Goal: Information Seeking & Learning: Learn about a topic

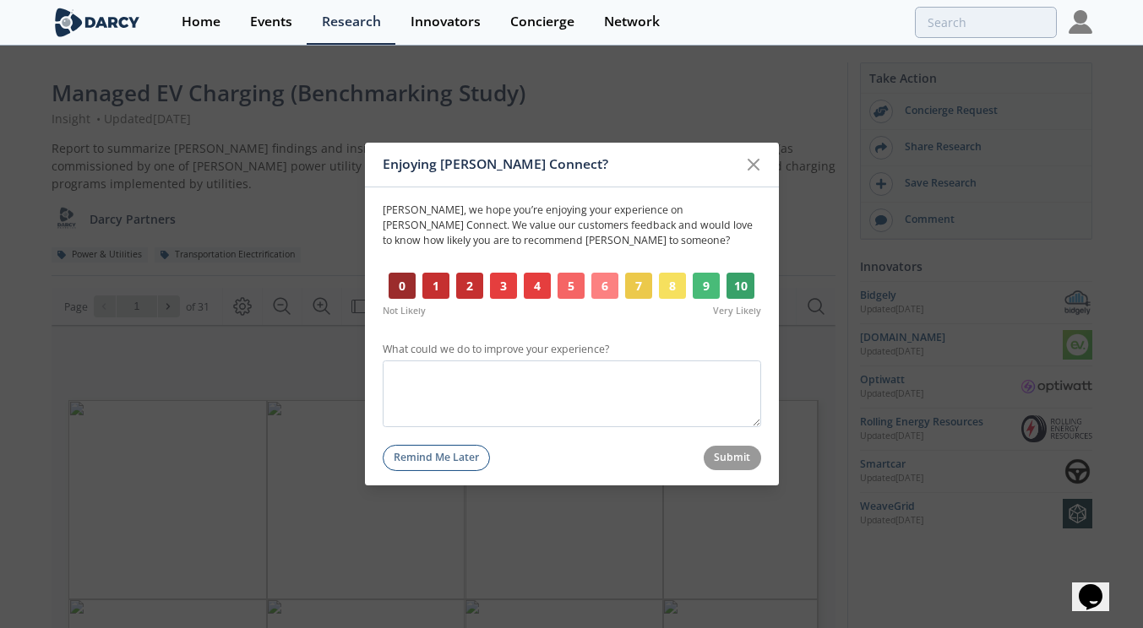
click at [760, 163] on icon at bounding box center [753, 165] width 20 height 20
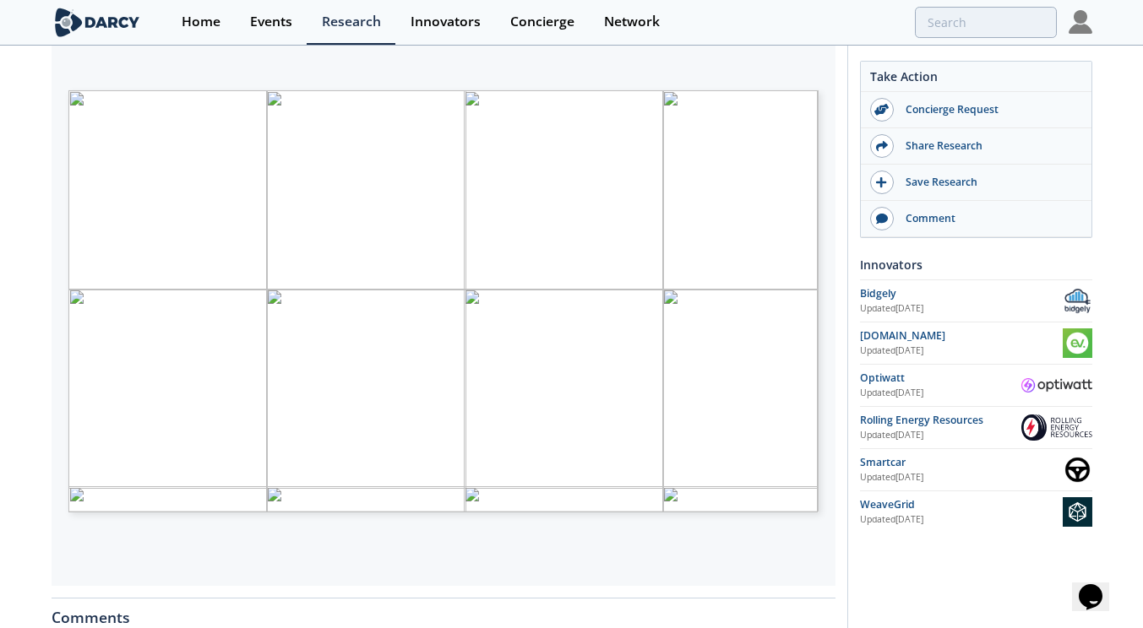
scroll to position [338, 0]
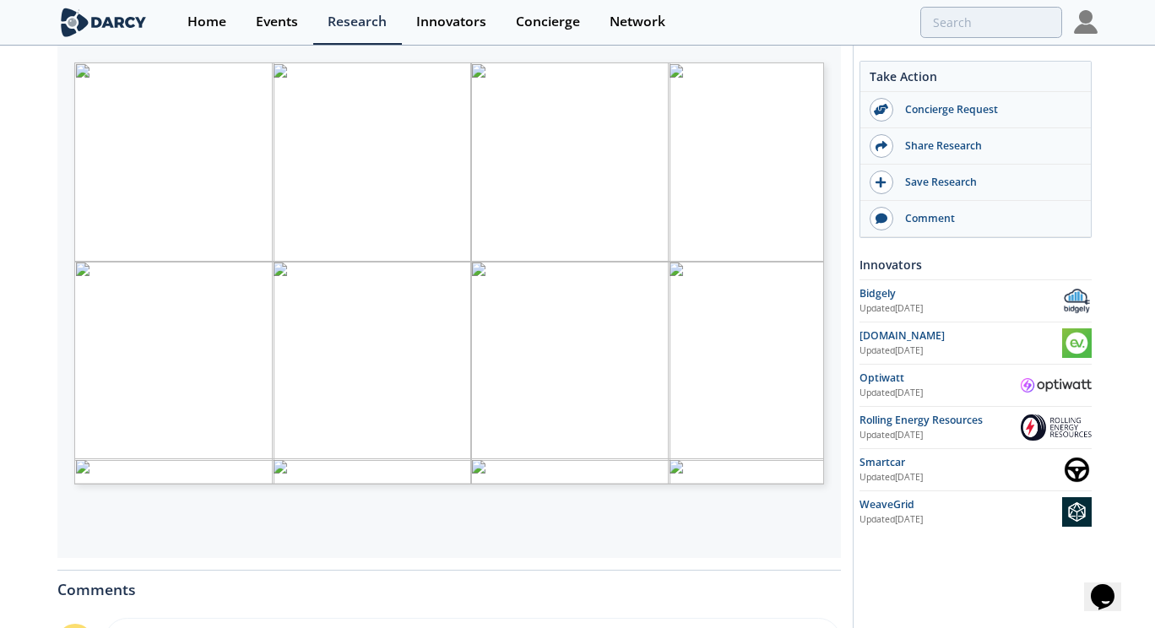
type input "2"
type input "1"
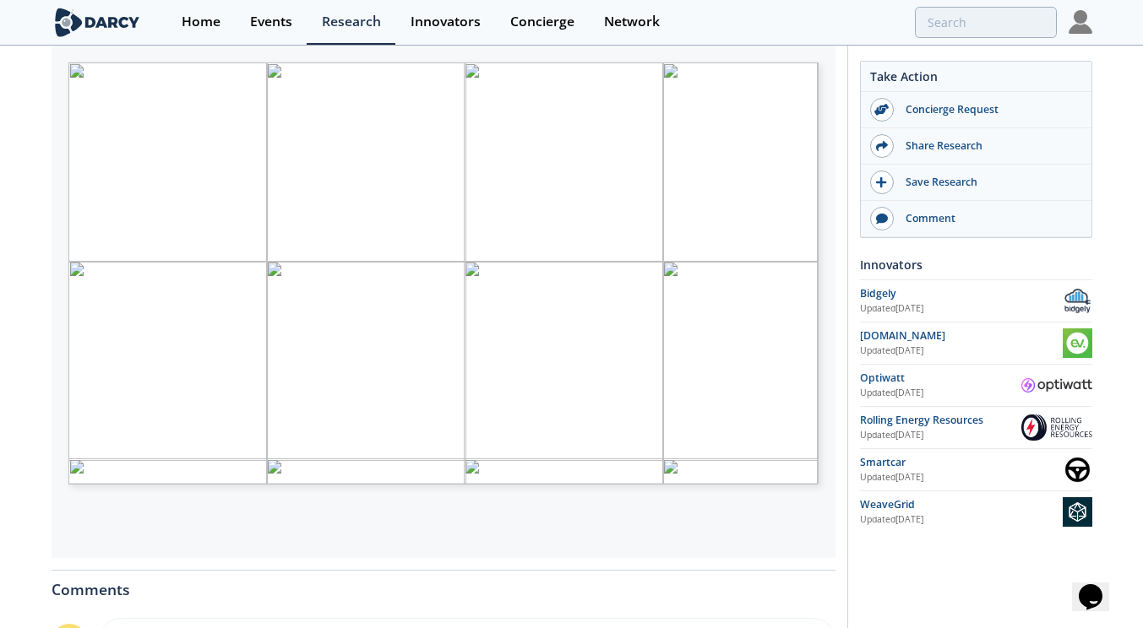
click at [1089, 14] on img at bounding box center [1080, 22] width 24 height 24
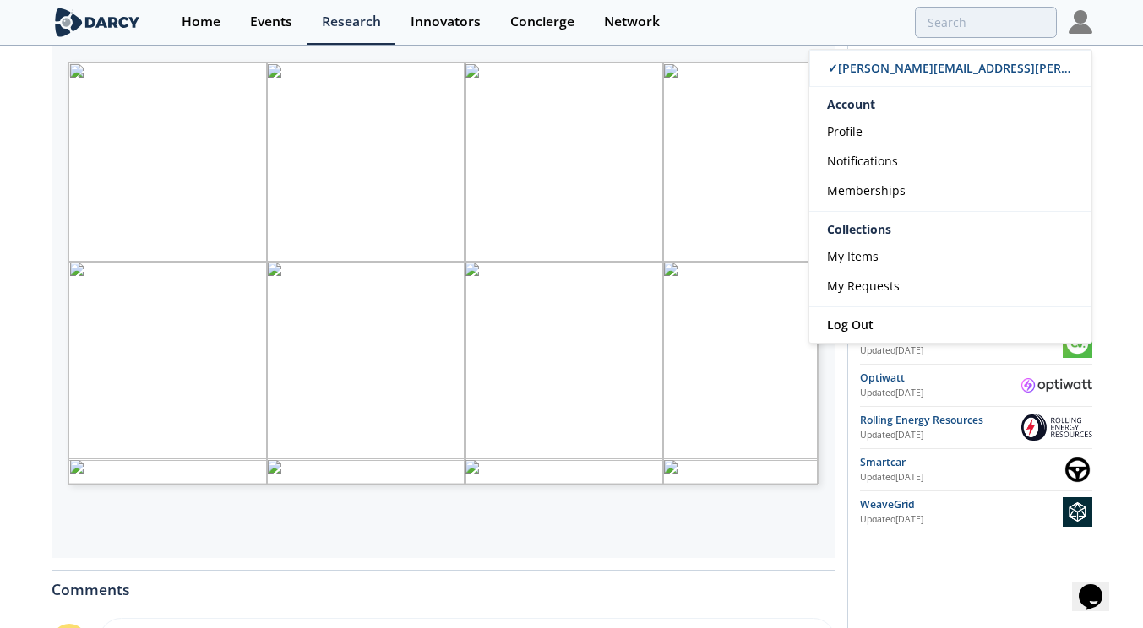
click at [1089, 14] on img at bounding box center [1080, 22] width 24 height 24
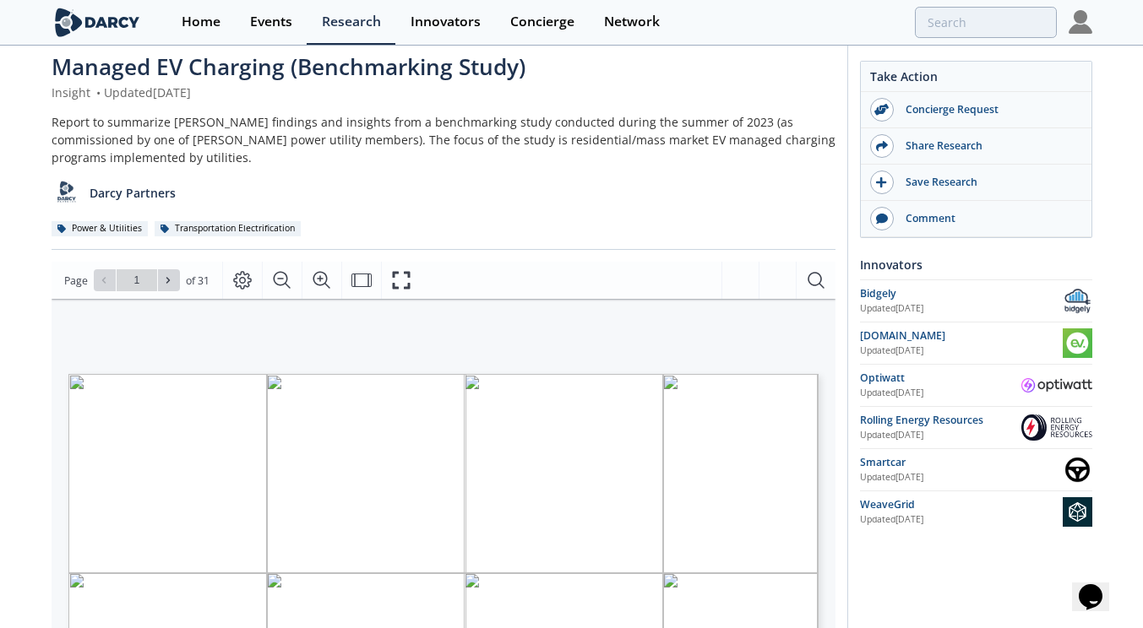
scroll to position [0, 0]
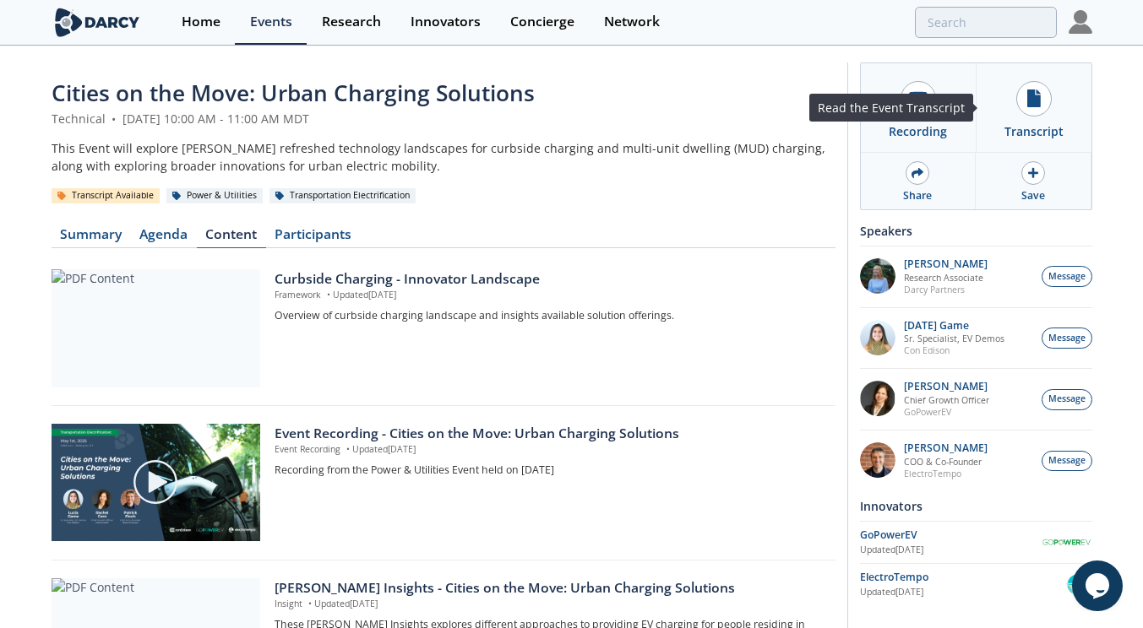
click at [1040, 112] on div at bounding box center [1033, 98] width 35 height 35
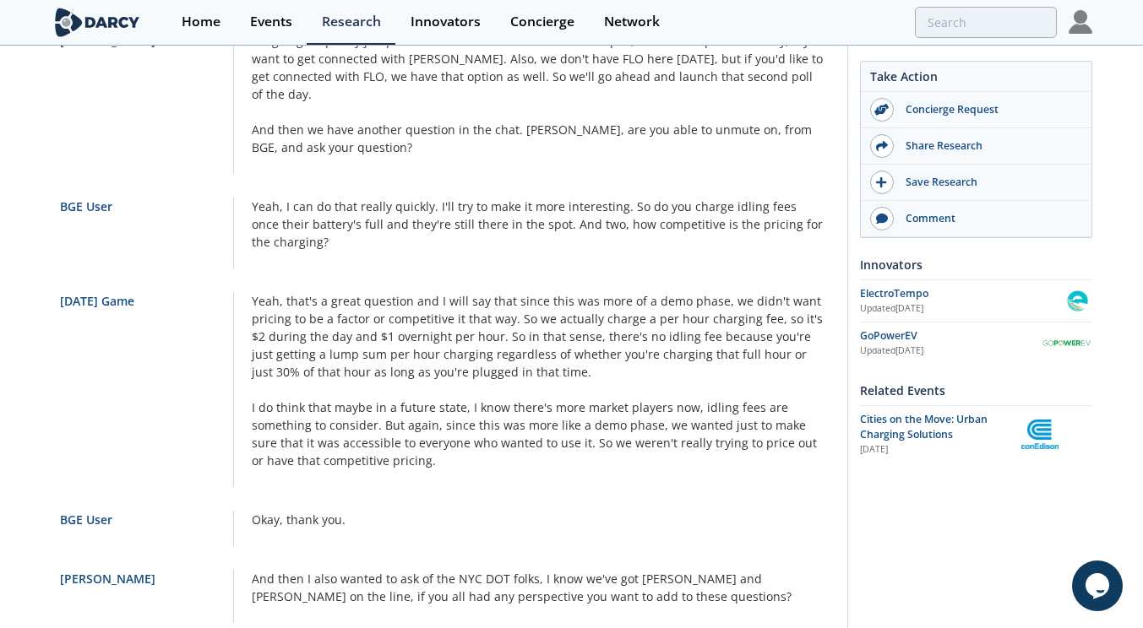
scroll to position [6672, 0]
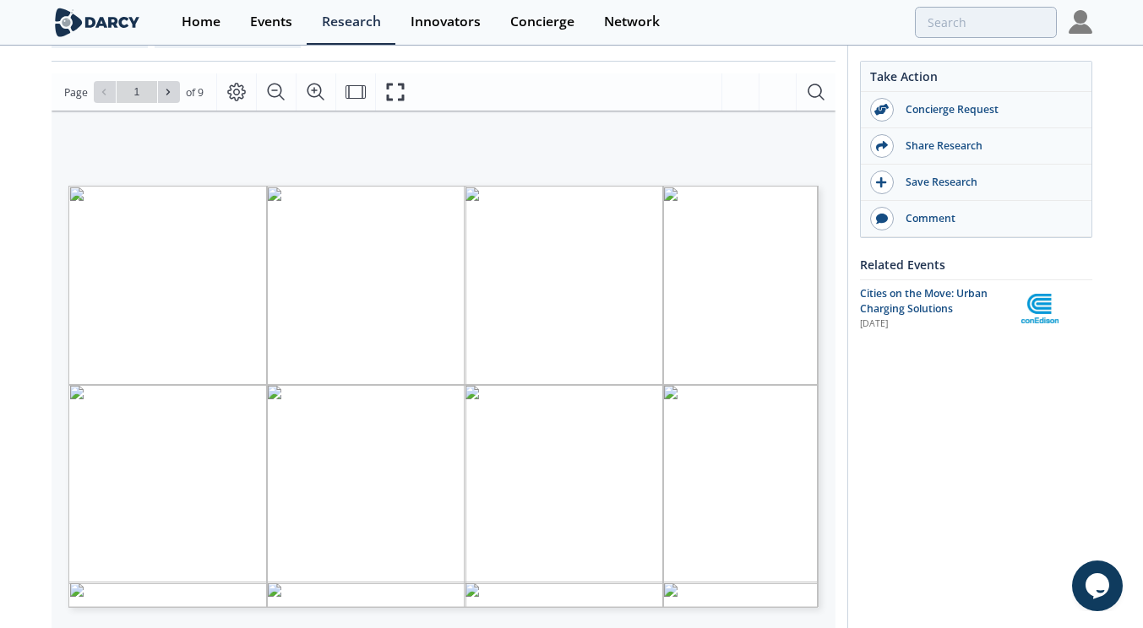
scroll to position [422, 0]
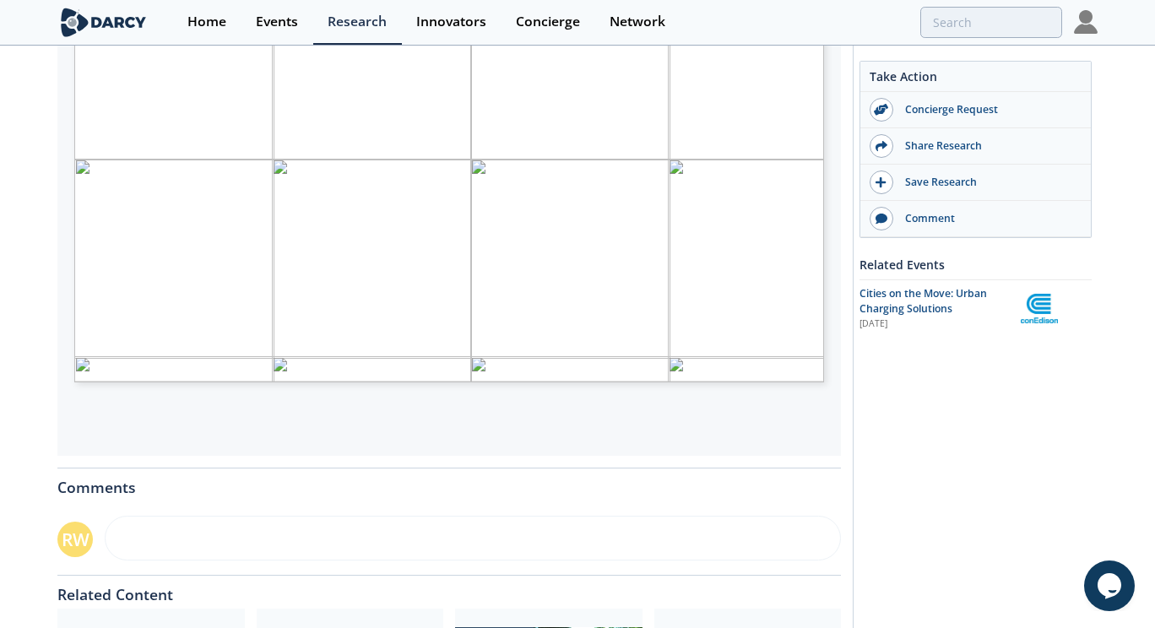
type input "2"
type input "3"
type input "4"
type input "9"
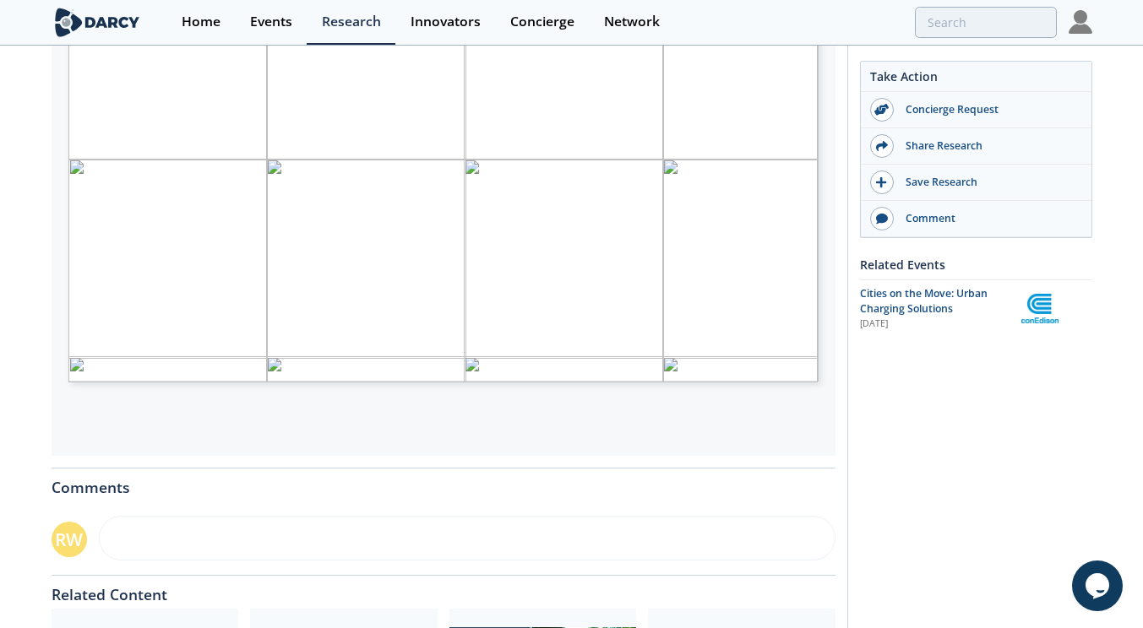
scroll to position [0, 0]
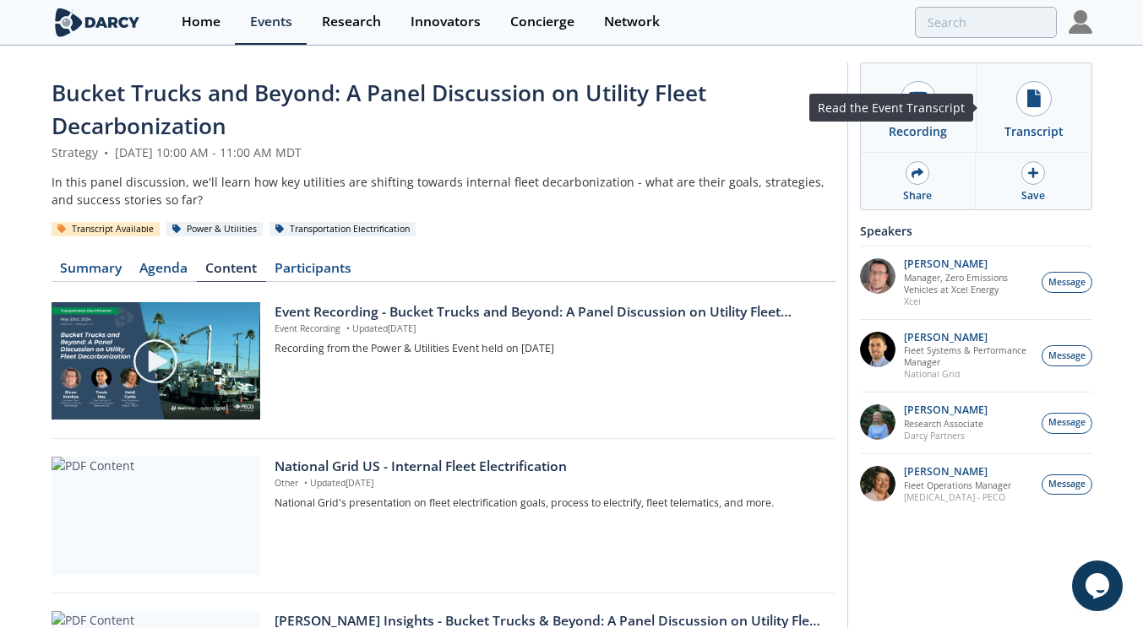
click at [1017, 117] on link "Transcript" at bounding box center [1034, 107] width 116 height 89
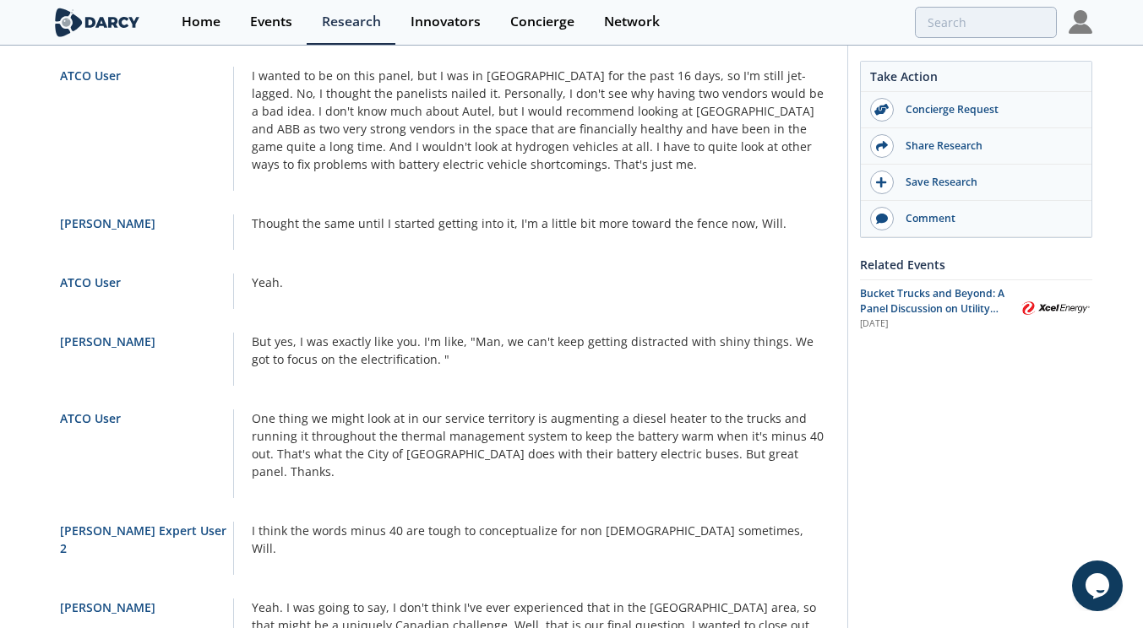
scroll to position [14310, 0]
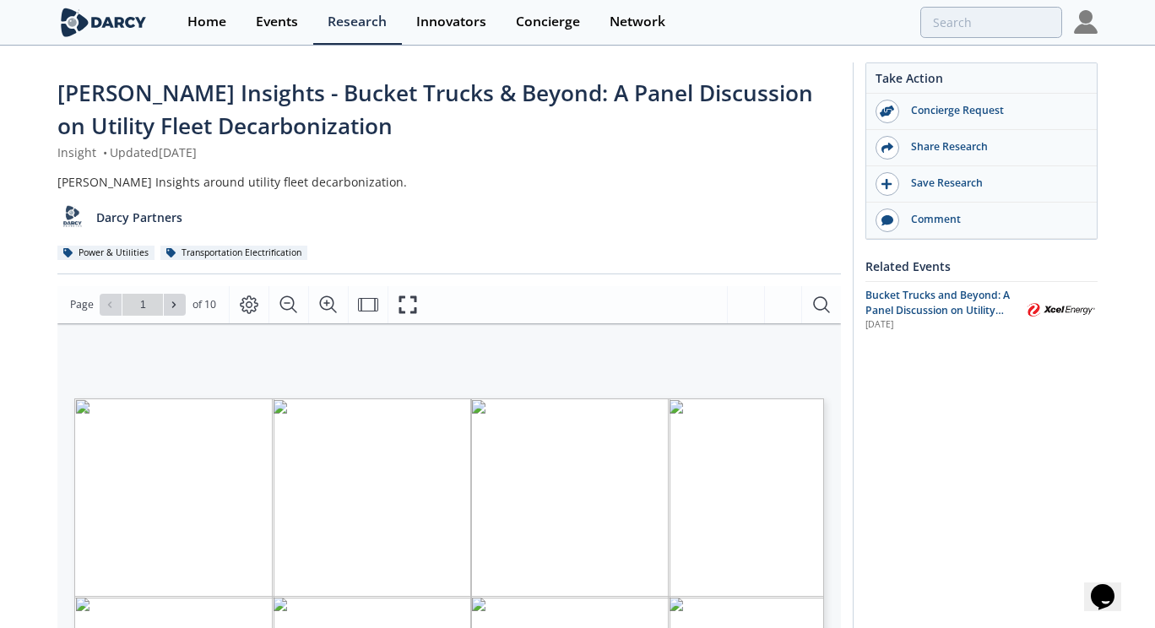
type input "2"
type input "3"
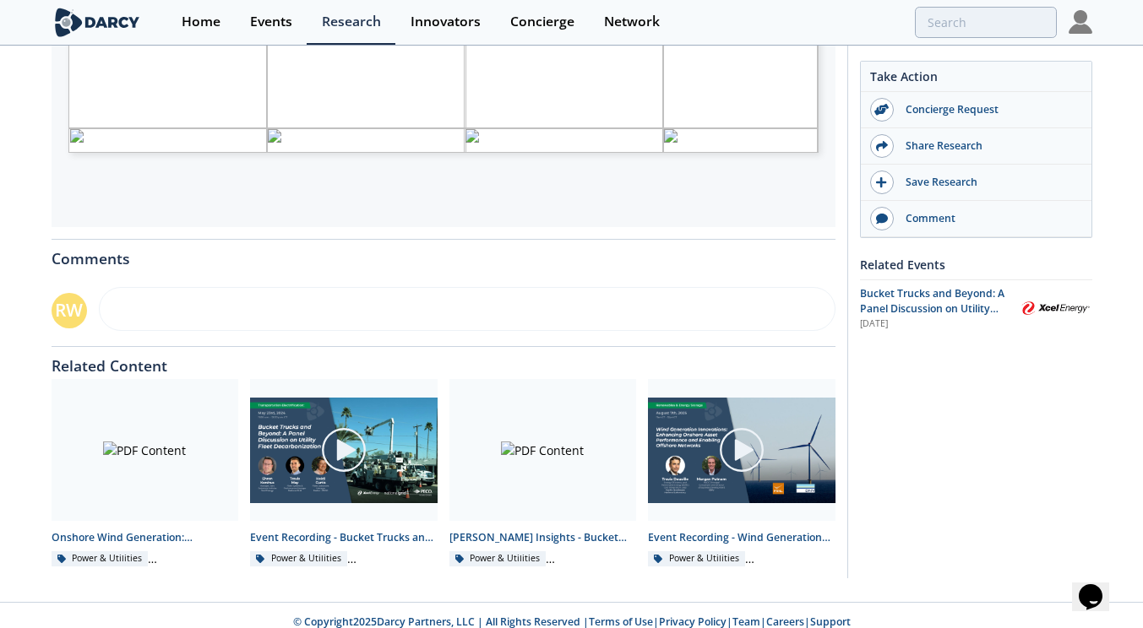
scroll to position [681, 0]
